Goal: Transaction & Acquisition: Purchase product/service

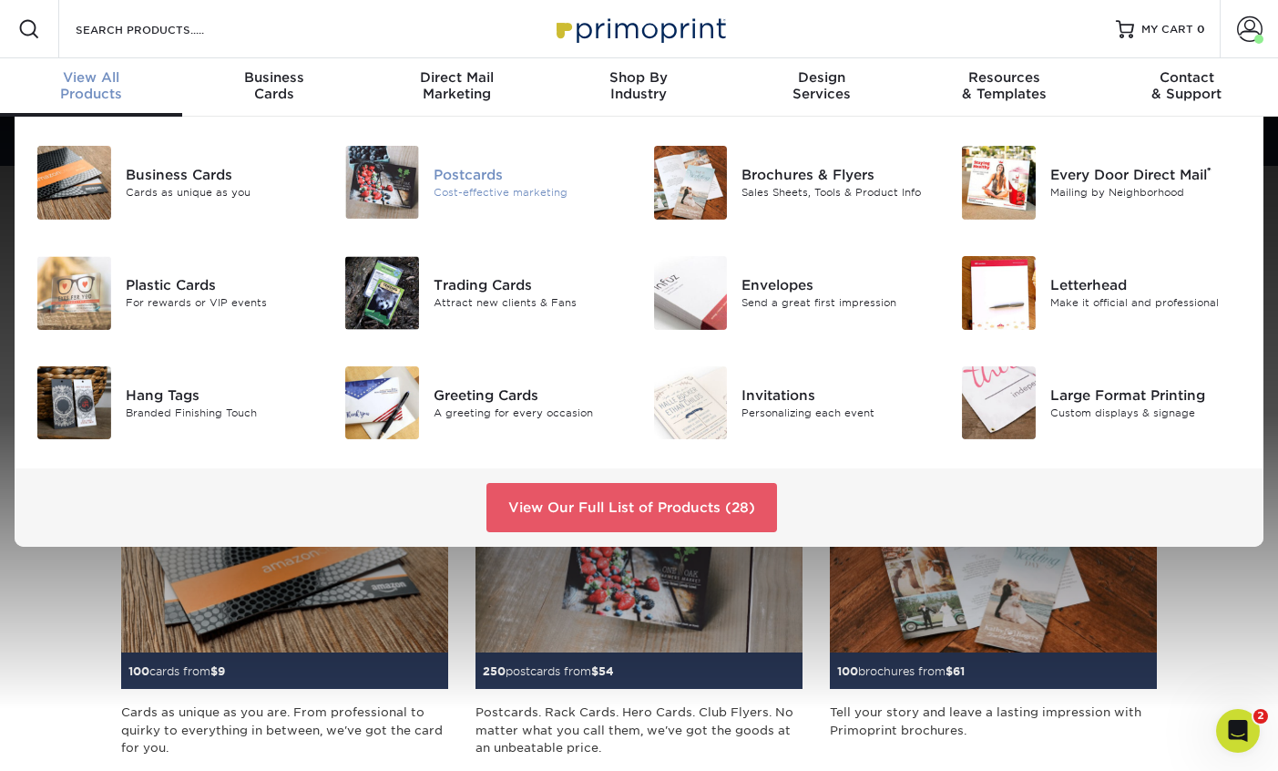
click at [477, 180] on div "Postcards" at bounding box center [530, 175] width 192 height 20
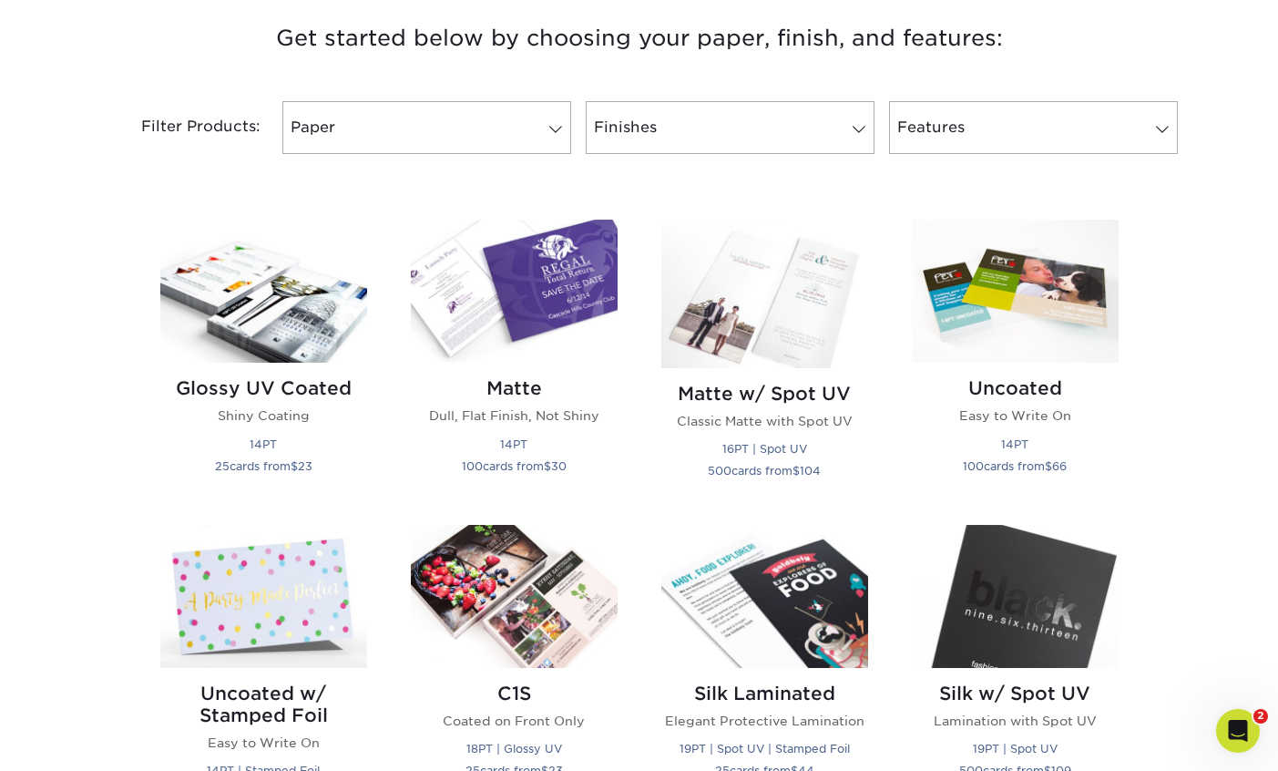
scroll to position [723, 0]
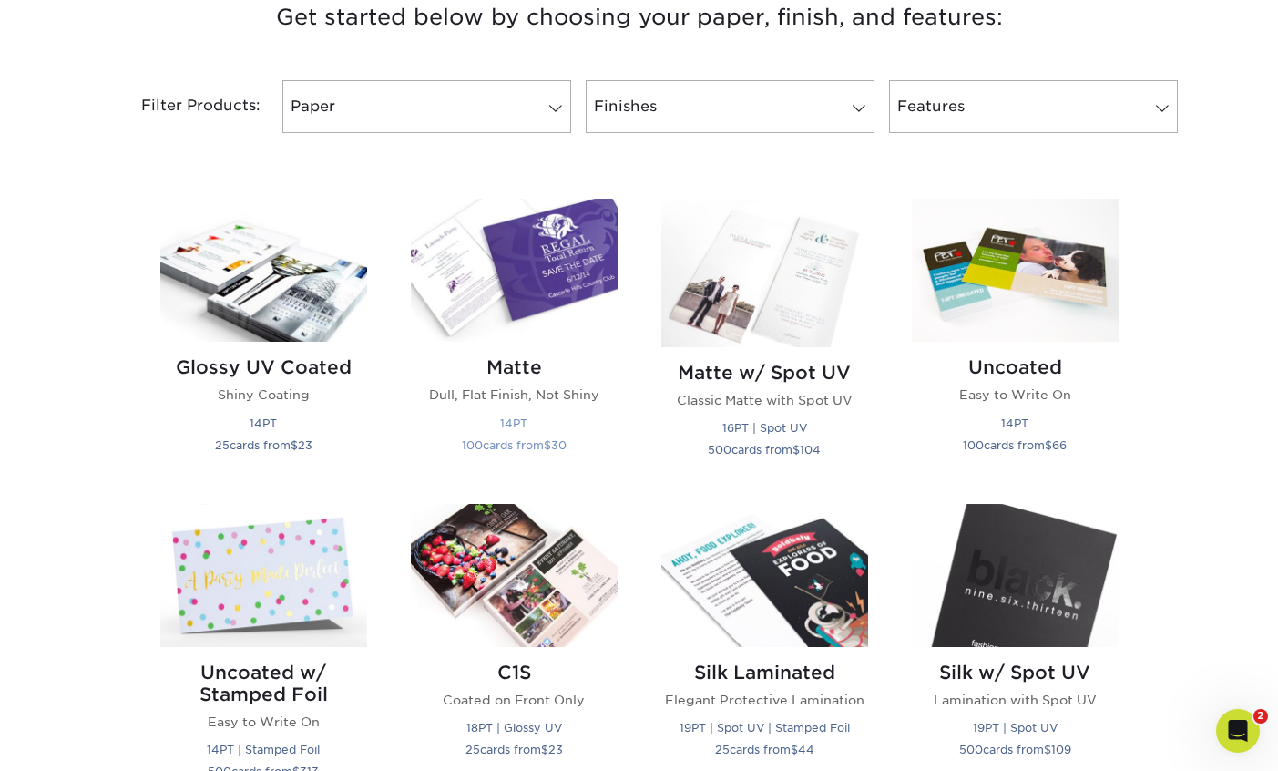
click at [578, 233] on img at bounding box center [514, 270] width 207 height 143
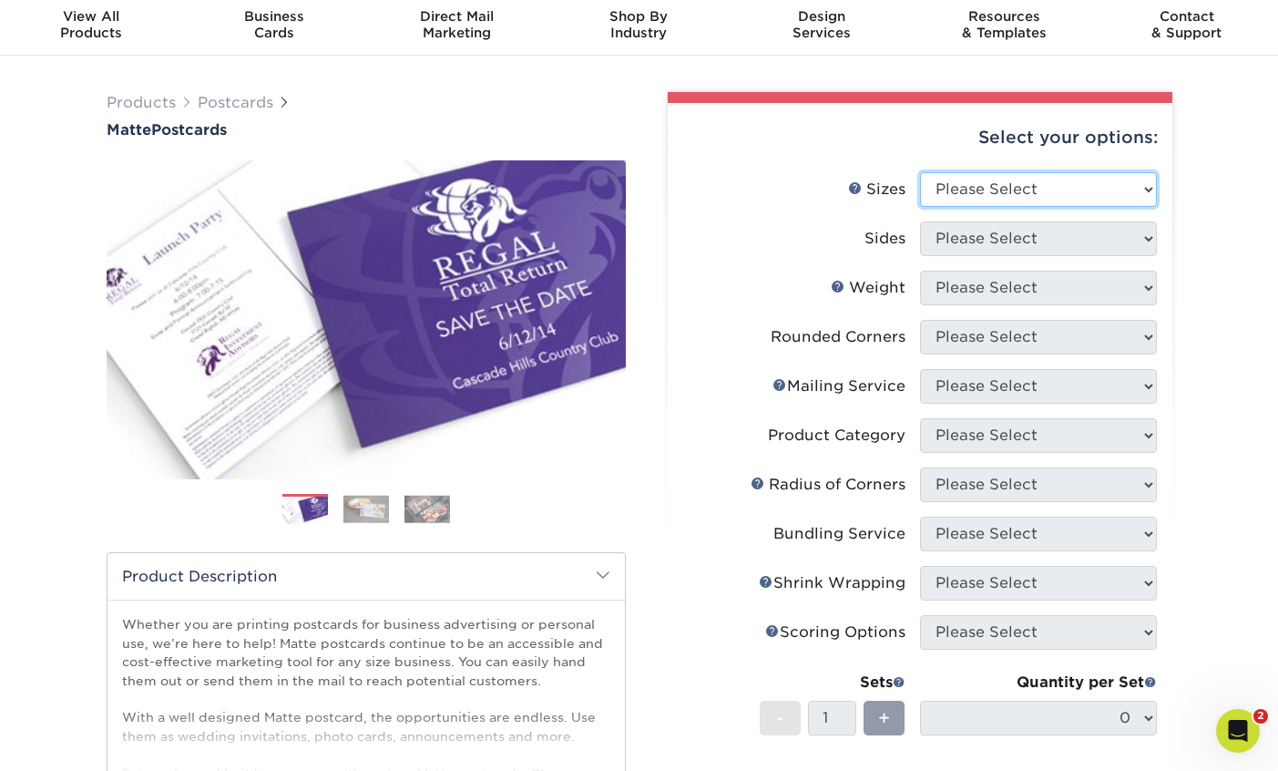
click at [957, 175] on select "Please Select 1.5" x 7" 2" x 4" 2" x 6" 2" x 7" 2" x 8" 2.12" x 5.5" 2.125" x 5…" at bounding box center [1038, 189] width 237 height 35
click at [920, 172] on select "Please Select 1.5" x 7" 2" x 4" 2" x 6" 2" x 7" 2" x 8" 2.12" x 5.5" 2.125" x 5…" at bounding box center [1038, 189] width 237 height 35
click at [961, 190] on select "Please Select 1.5" x 7" 2" x 4" 2" x 6" 2" x 7" 2" x 8" 2.12" x 5.5" 2.125" x 5…" at bounding box center [1038, 189] width 237 height 35
click at [1007, 181] on select "Please Select 1.5" x 7" 2" x 4" 2" x 6" 2" x 7" 2" x 8" 2.12" x 5.5" 2.125" x 5…" at bounding box center [1038, 189] width 237 height 35
select select "6.50x9.00"
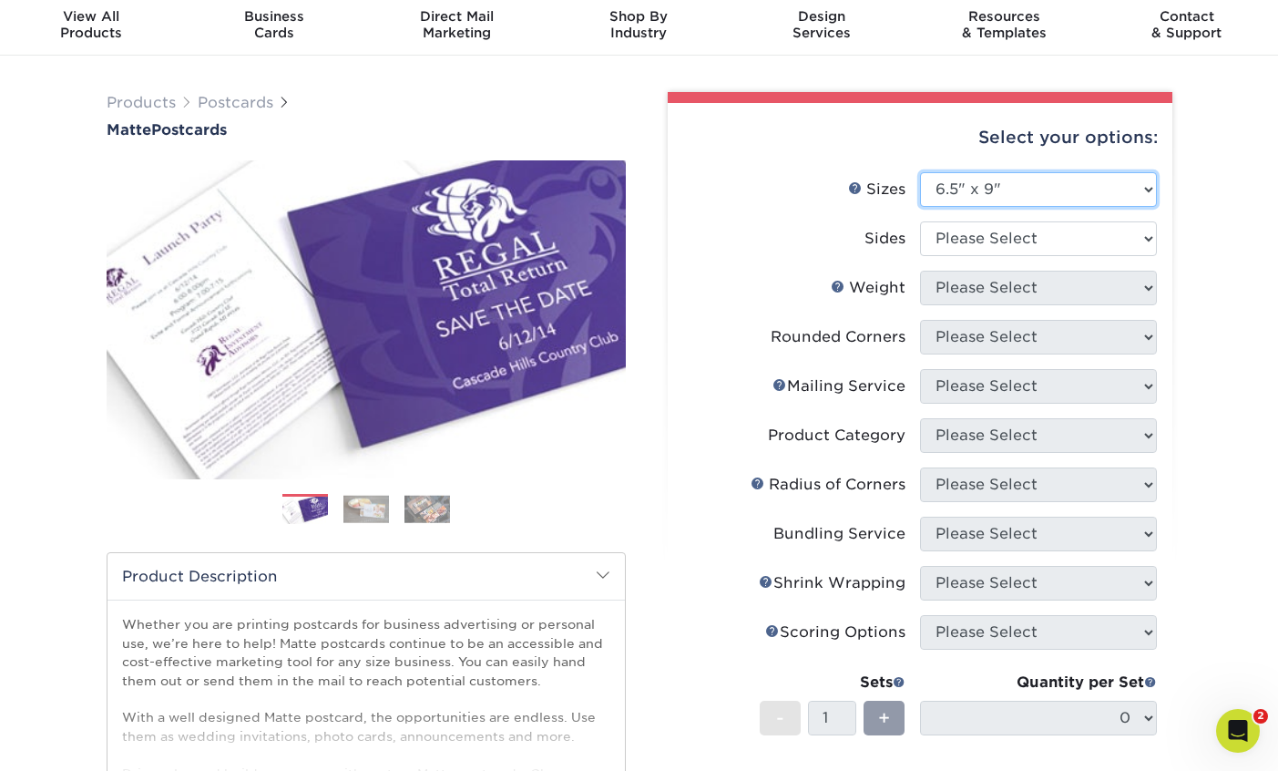
click at [920, 172] on select "Please Select 1.5" x 7" 2" x 4" 2" x 6" 2" x 7" 2" x 8" 2.12" x 5.5" 2.125" x 5…" at bounding box center [1038, 189] width 237 height 35
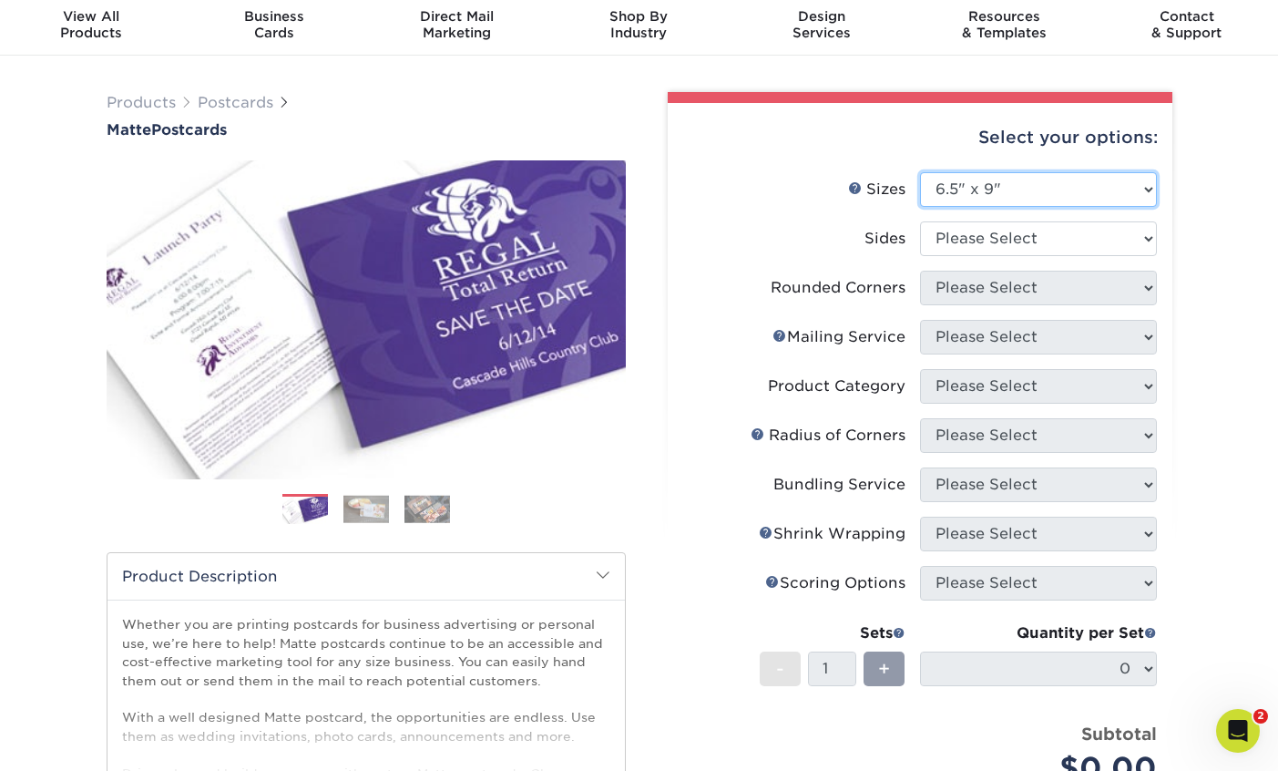
click at [1039, 191] on select "Please Select 1.5" x 7" 2" x 4" 2" x 6" 2" x 7" 2" x 8" 2.12" x 5.5" 2.125" x 5…" at bounding box center [1038, 189] width 237 height 35
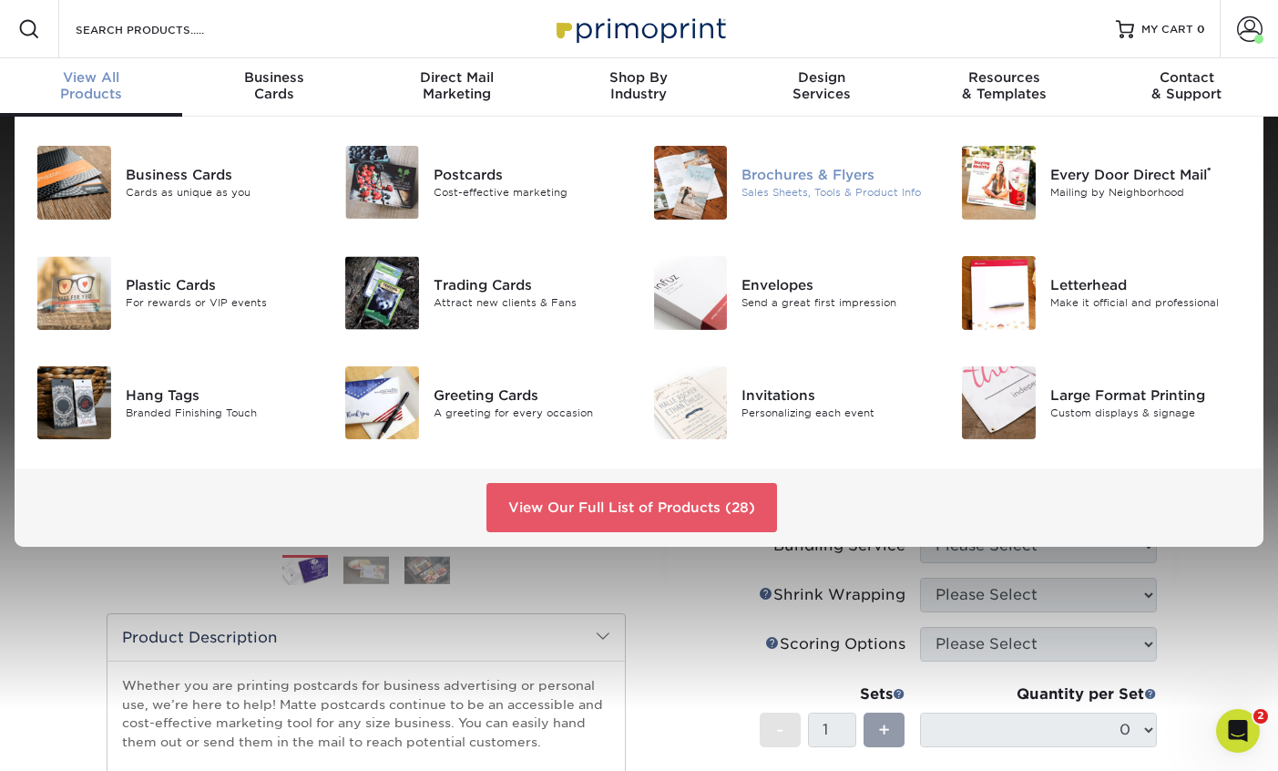
click at [824, 175] on div "Brochures & Flyers" at bounding box center [838, 175] width 192 height 20
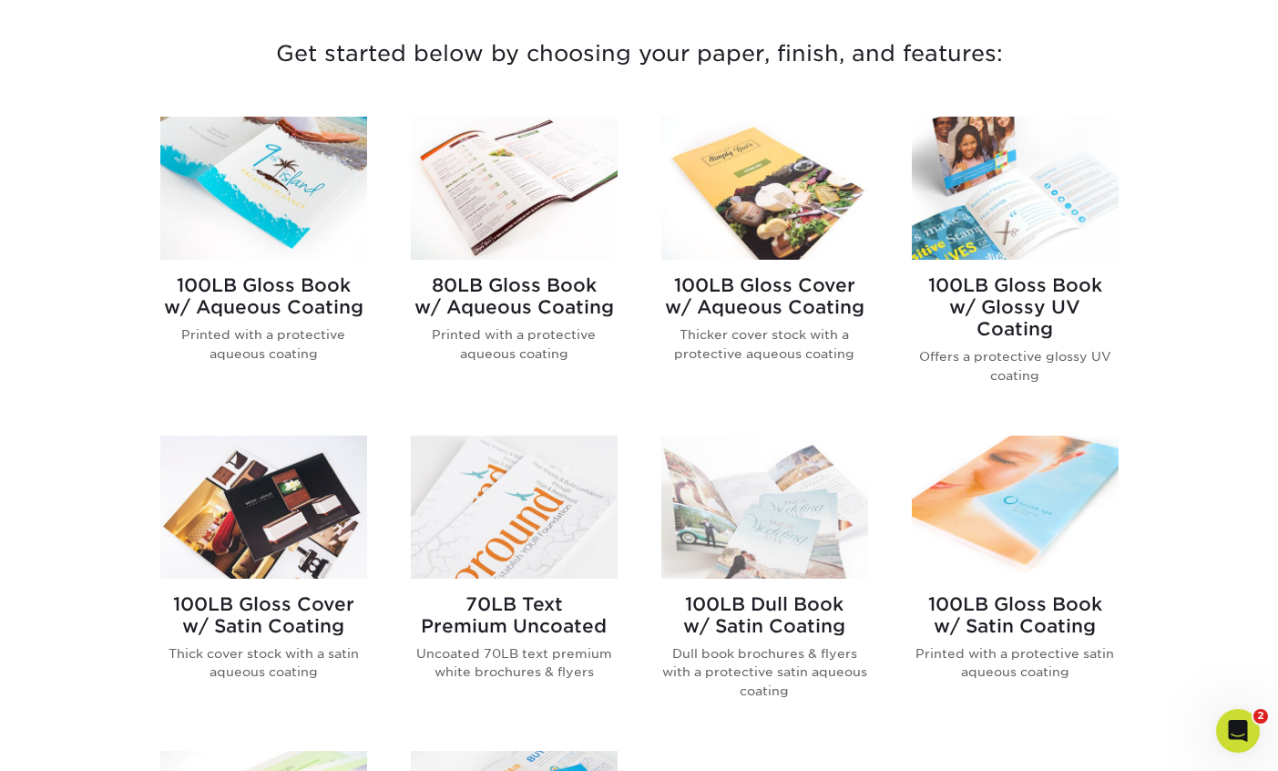
scroll to position [687, 0]
click at [746, 281] on h2 "100LB Gloss Cover w/ Aqueous Coating" at bounding box center [764, 295] width 207 height 44
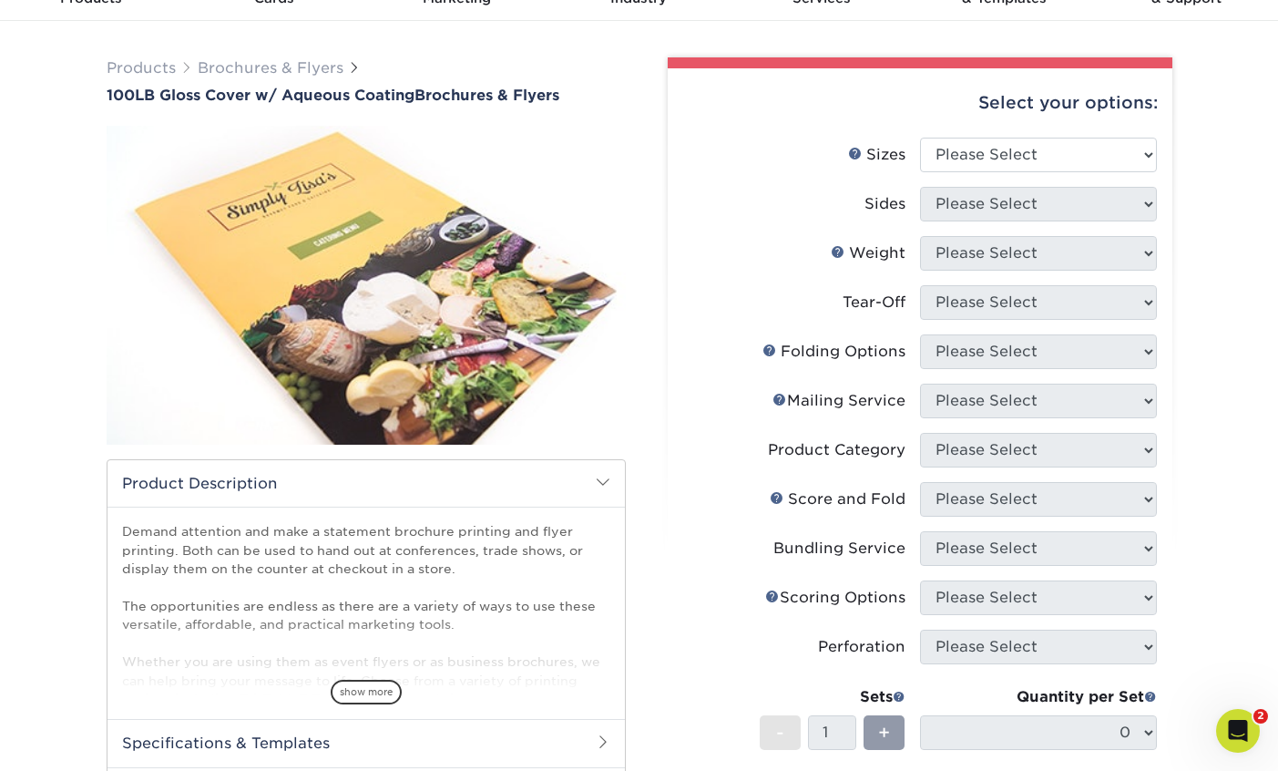
scroll to position [97, 0]
click at [590, 459] on h2 "Product Description" at bounding box center [367, 482] width 518 height 46
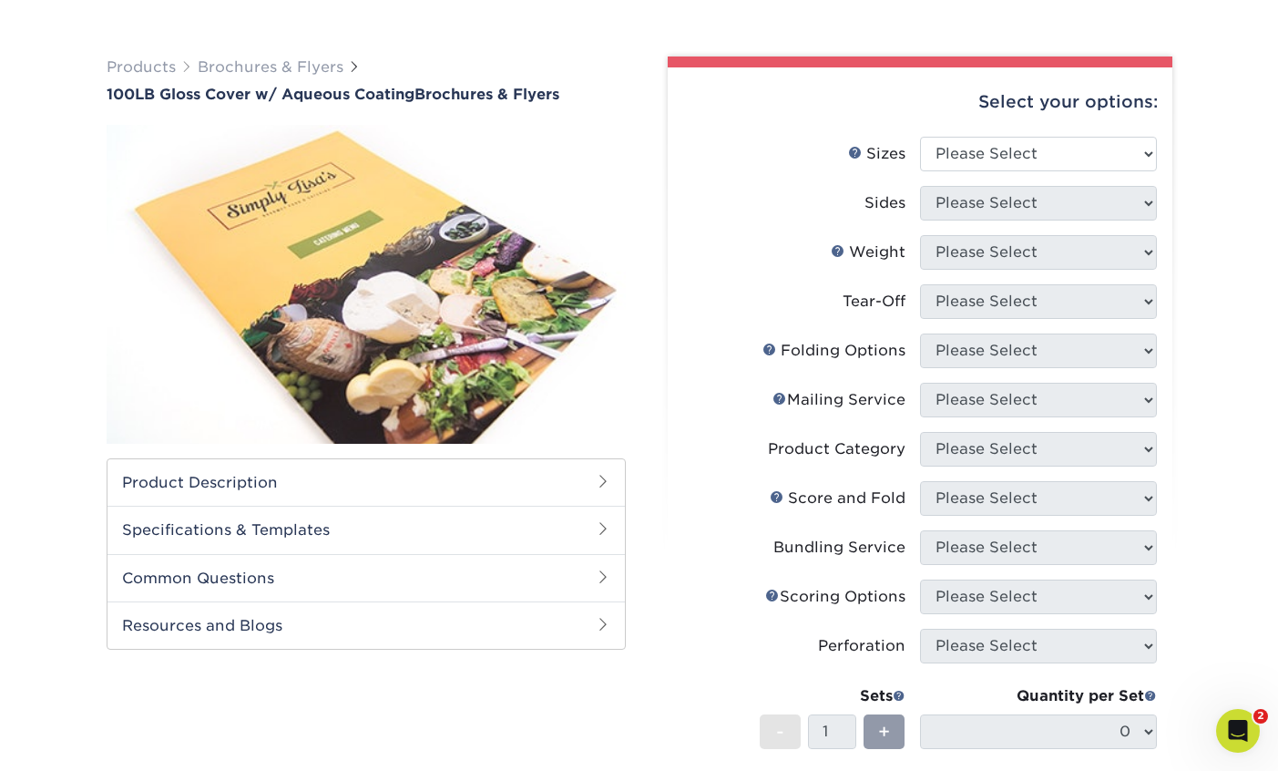
scroll to position [131, 0]
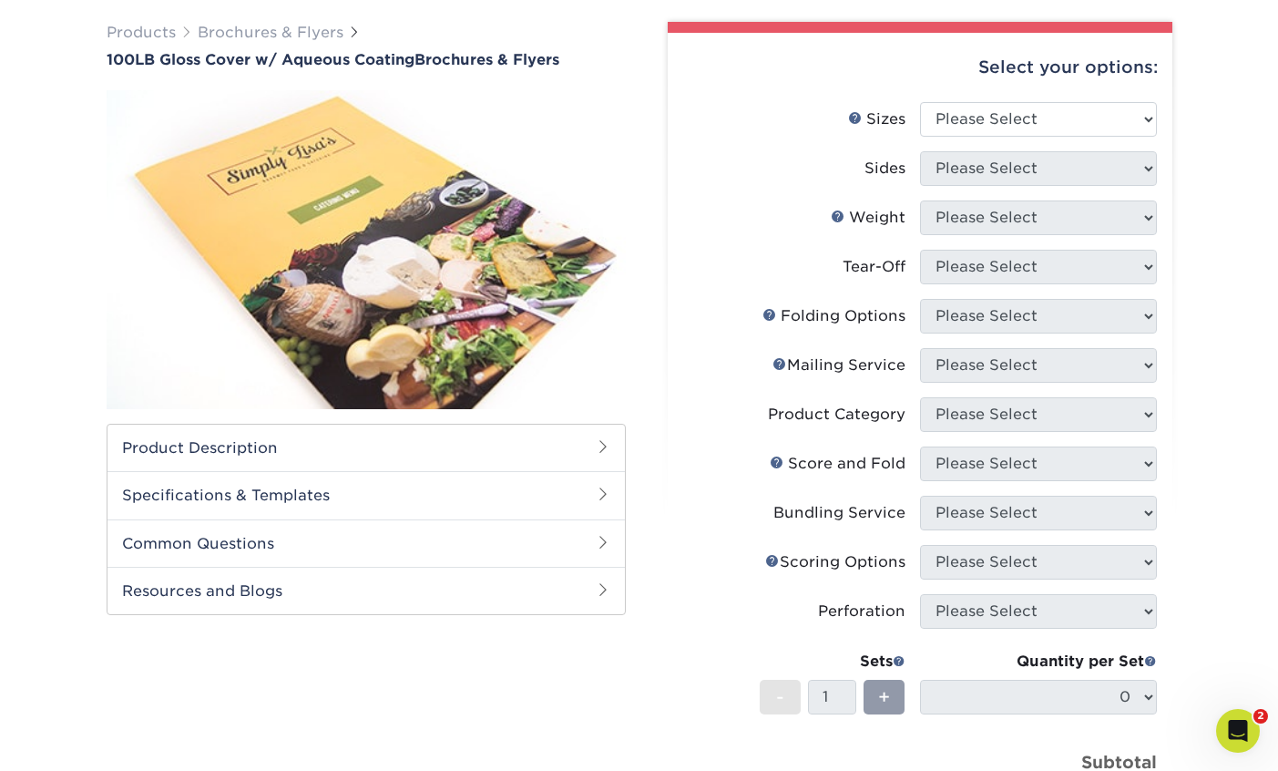
click at [267, 446] on h2 "Product Description" at bounding box center [367, 448] width 518 height 46
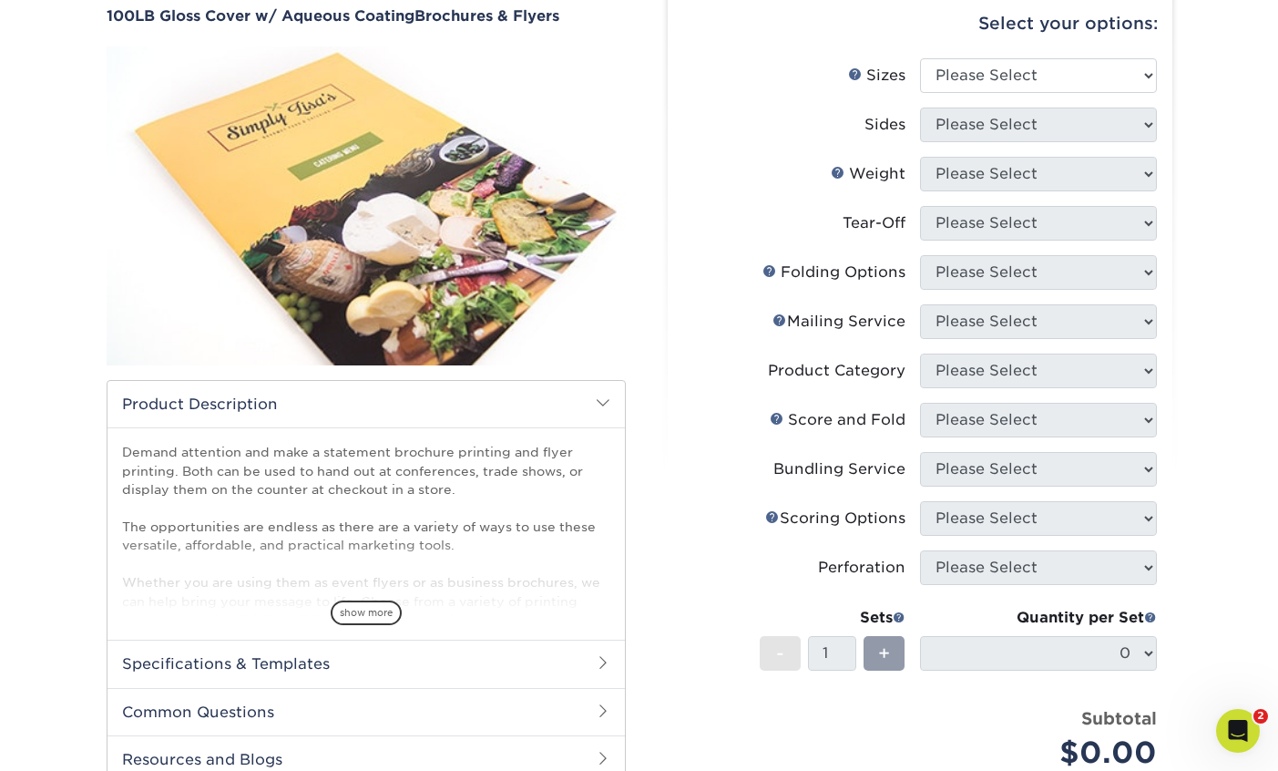
scroll to position [109, 0]
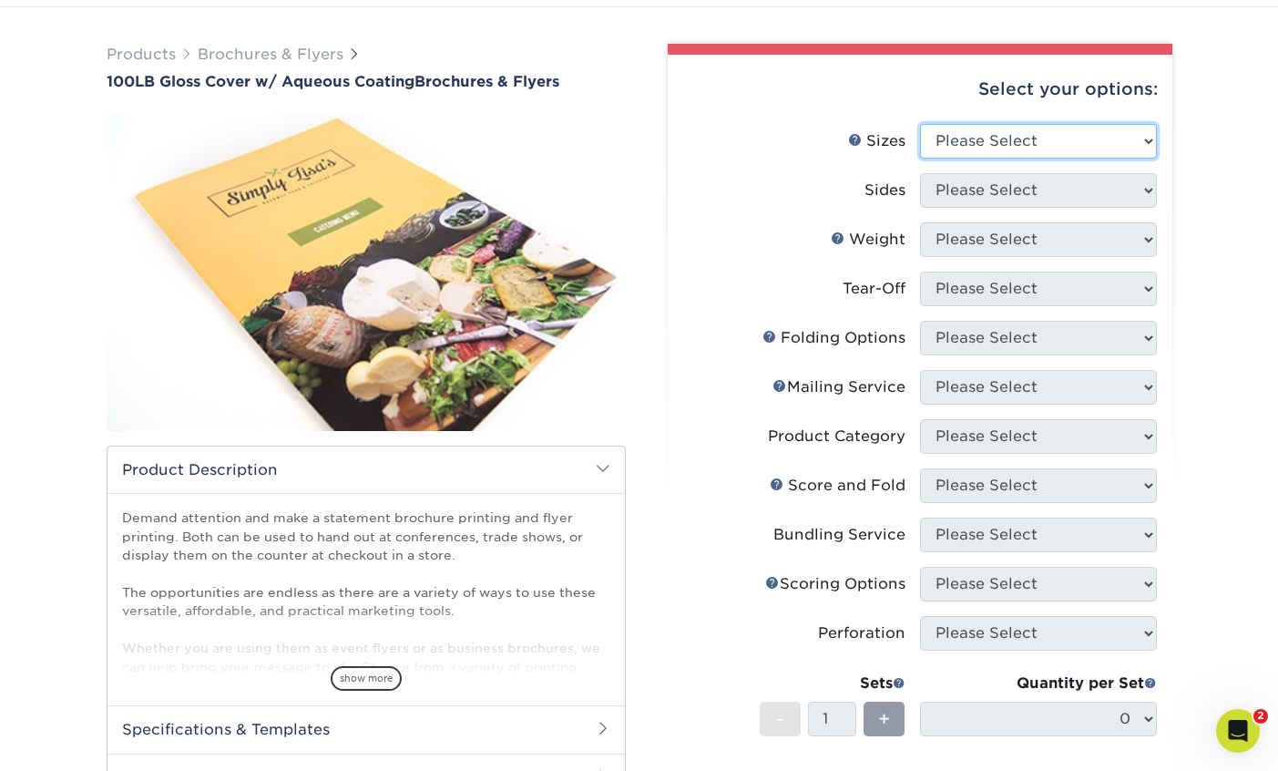
click at [959, 135] on select "Please Select 3.5" x 8.5" 3.5" x 11" 3.67" x 8.5" 4" x 8.5" 4" x 11" 4" x 12" 4…" at bounding box center [1038, 141] width 237 height 35
select select "8.00x10.00"
click at [920, 124] on select "Please Select 3.5" x 8.5" 3.5" x 11" 3.67" x 8.5" 4" x 8.5" 4" x 11" 4" x 12" 4…" at bounding box center [1038, 141] width 237 height 35
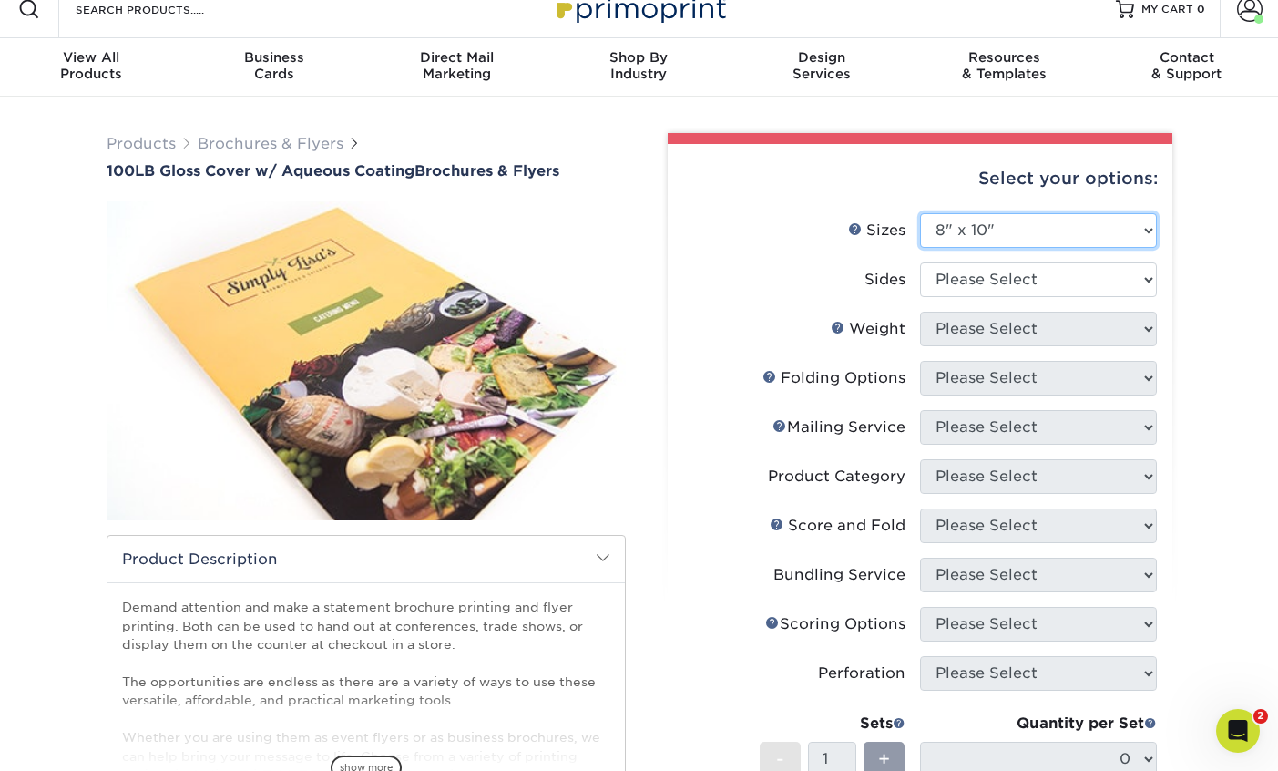
scroll to position [0, 0]
